Goal: Register for event/course

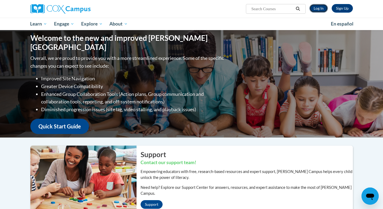
click at [316, 9] on link "Log In" at bounding box center [318, 8] width 19 height 9
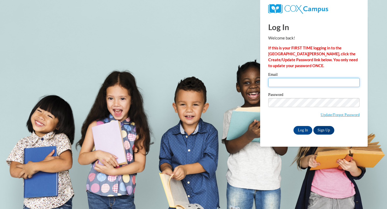
click at [287, 84] on input "Email" at bounding box center [313, 82] width 91 height 9
type input "ljetzer@sasd.net"
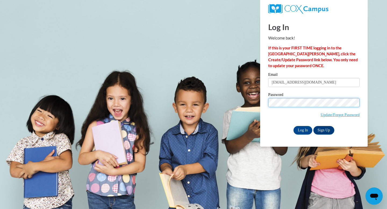
click at [293, 126] on input "Log In" at bounding box center [302, 130] width 19 height 9
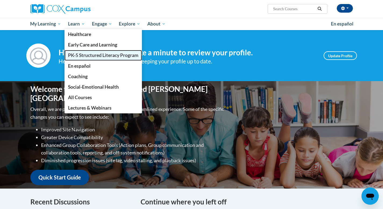
click at [79, 57] on span "PK-5 Structured Literacy Program" at bounding box center [103, 55] width 70 height 6
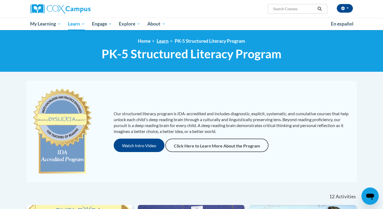
scroll to position [488, 0]
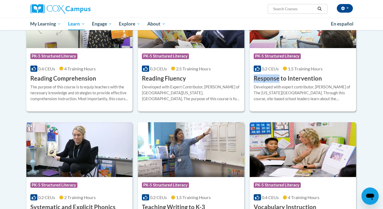
click at [275, 88] on div "Developed with expert contributor, [PERSON_NAME] of The [US_STATE][GEOGRAPHIC_D…" at bounding box center [302, 93] width 98 height 18
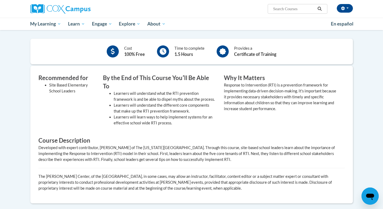
scroll to position [58, 0]
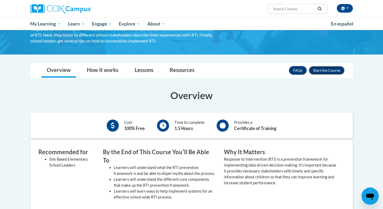
click at [336, 72] on button "Enroll" at bounding box center [326, 70] width 36 height 9
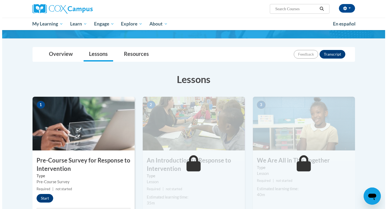
scroll to position [68, 0]
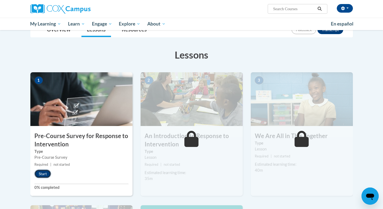
click at [45, 174] on button "Start" at bounding box center [42, 173] width 17 height 9
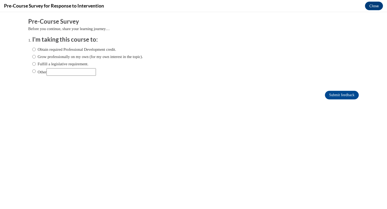
scroll to position [0, 0]
click at [32, 64] on input "Fulfill a legislative requirement." at bounding box center [33, 64] width 3 height 6
radio input "true"
click at [333, 94] on input "Submit feedback" at bounding box center [342, 95] width 34 height 9
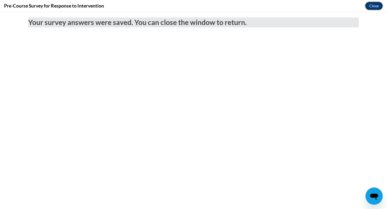
click at [374, 6] on button "Close" at bounding box center [374, 6] width 18 height 9
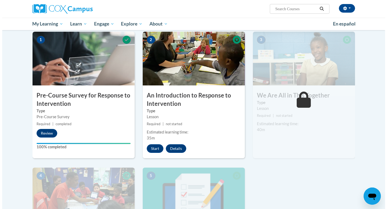
scroll to position [109, 0]
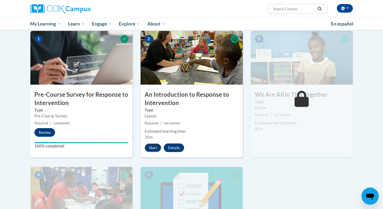
click at [149, 147] on button "Start" at bounding box center [152, 147] width 17 height 9
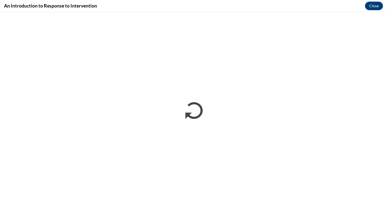
scroll to position [0, 0]
